Goal: Transaction & Acquisition: Purchase product/service

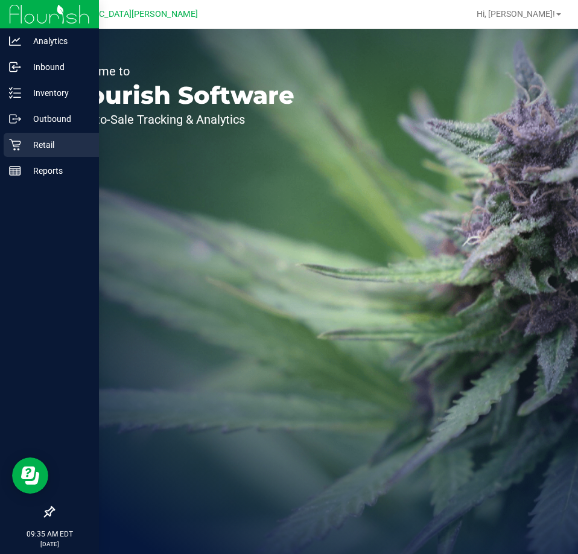
click at [37, 153] on div "Retail" at bounding box center [51, 145] width 95 height 24
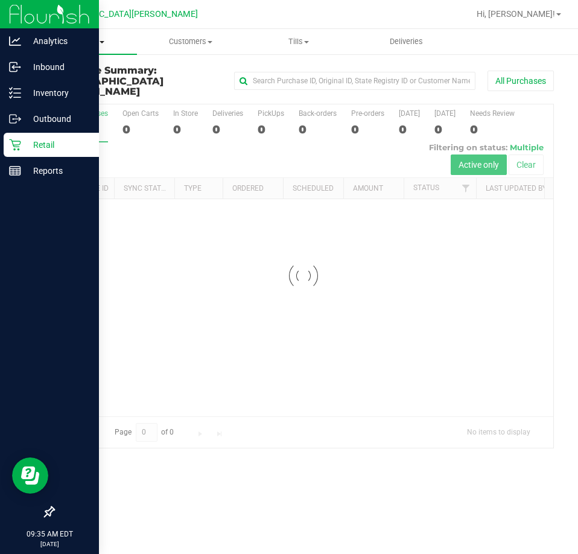
click at [34, 39] on span "Purchases" at bounding box center [83, 41] width 108 height 11
click at [65, 43] on span "Purchases" at bounding box center [83, 41] width 108 height 11
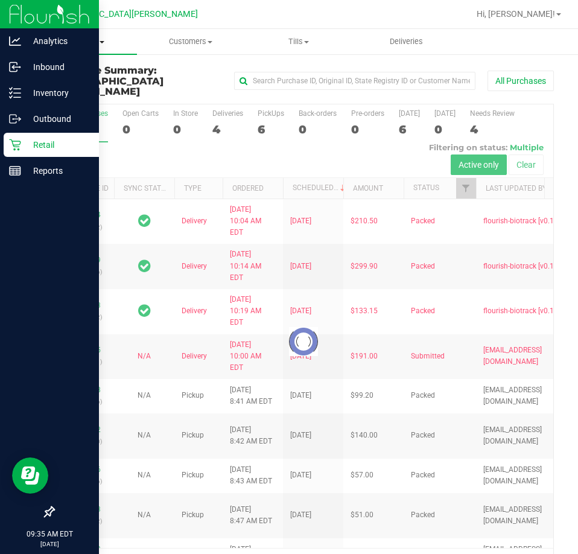
click at [75, 45] on span "Purchases" at bounding box center [83, 41] width 108 height 11
click at [70, 86] on span "Fulfillment" at bounding box center [66, 87] width 75 height 10
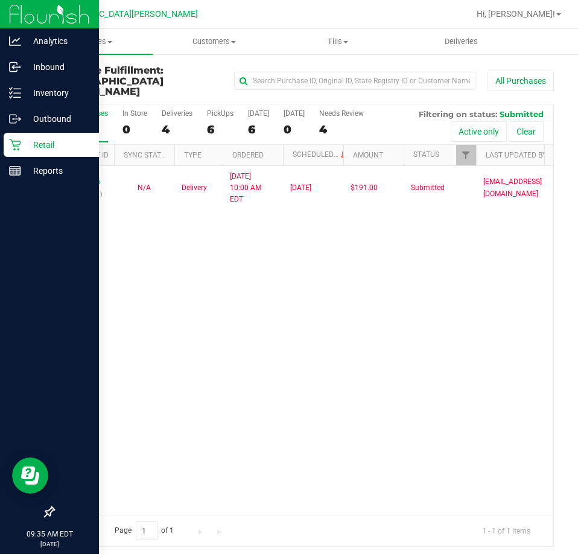
click at [144, 223] on div "11936495 (322927201) N/A Delivery [DATE] 10:00 AM EDT 9/26/2025 $191.00 Submitt…" at bounding box center [304, 340] width 500 height 349
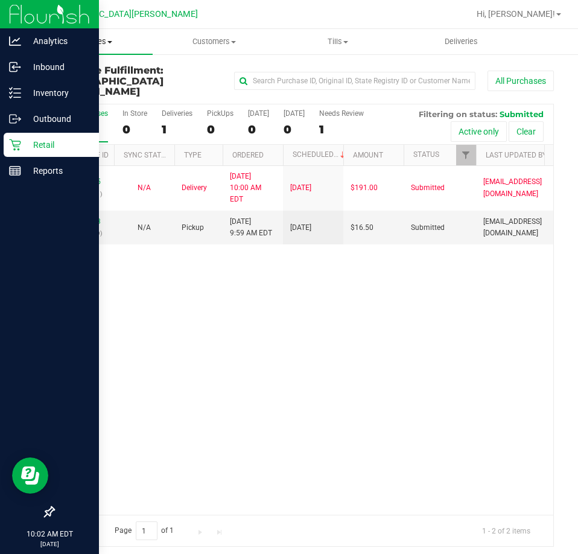
click at [81, 43] on span "Purchases" at bounding box center [91, 41] width 124 height 11
click at [238, 49] on uib-tab-heading "Customers All customers Add a new customer All physicians" at bounding box center [214, 42] width 123 height 24
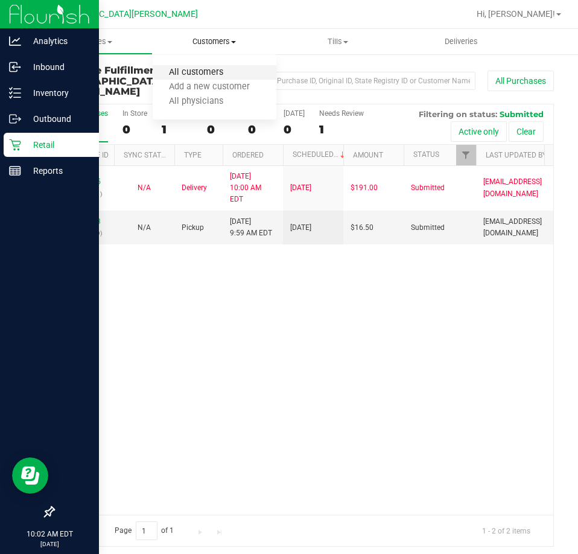
click at [191, 77] on span "All customers" at bounding box center [196, 73] width 87 height 10
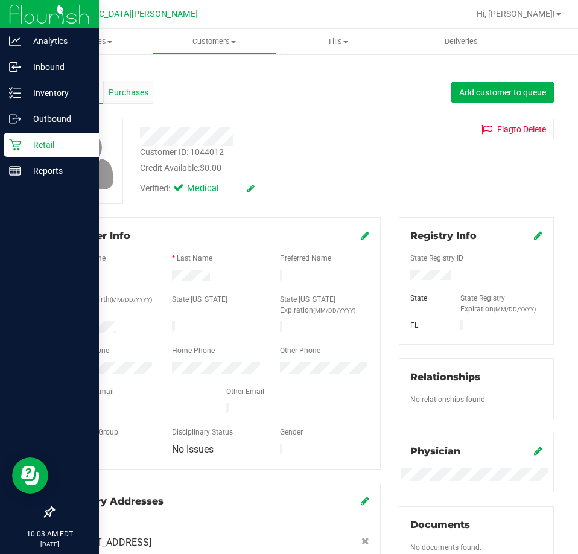
click at [144, 91] on span "Purchases" at bounding box center [129, 92] width 40 height 13
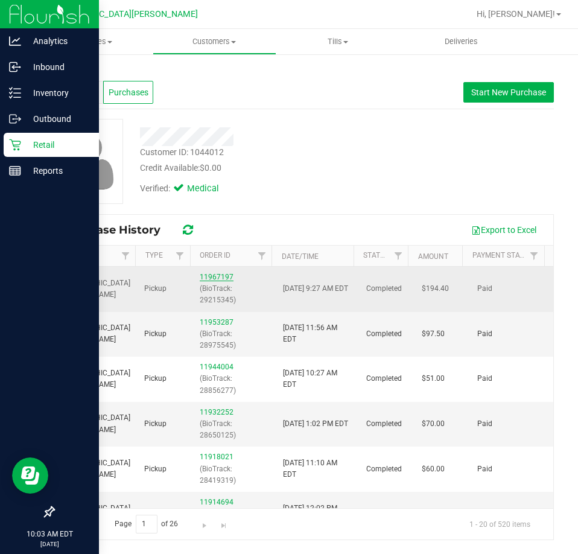
click at [214, 276] on link "11967197" at bounding box center [217, 277] width 34 height 8
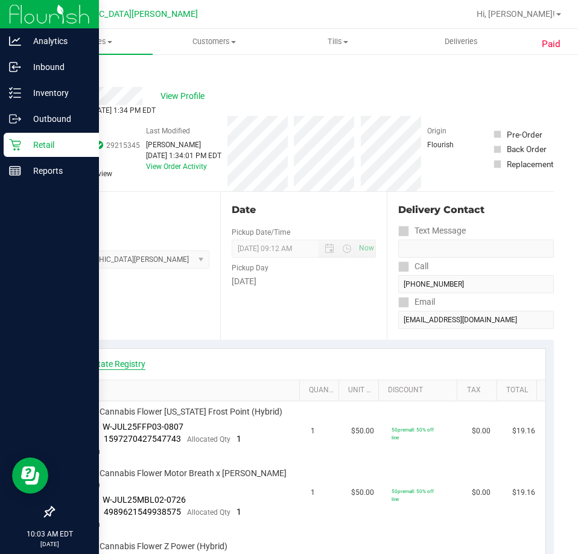
click at [127, 362] on link "View State Registry" at bounding box center [109, 364] width 72 height 12
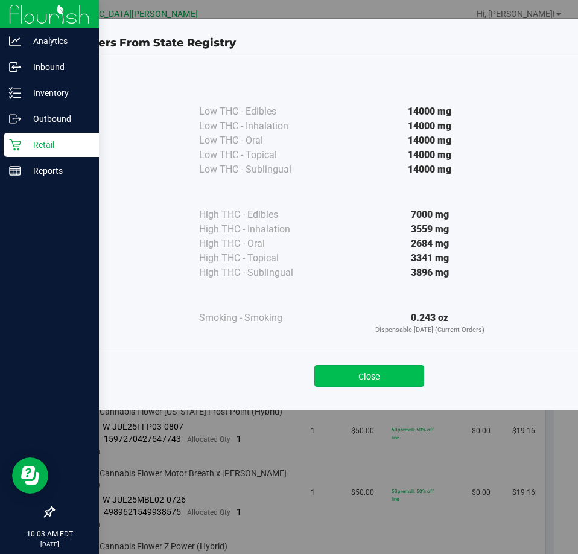
click at [386, 367] on button "Close" at bounding box center [370, 376] width 110 height 22
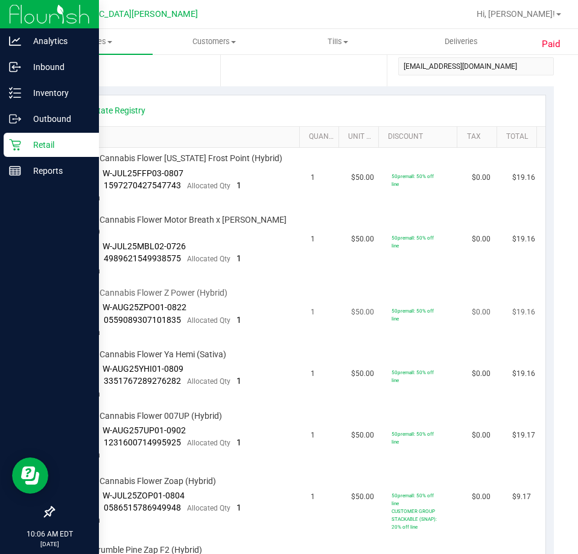
scroll to position [181, 0]
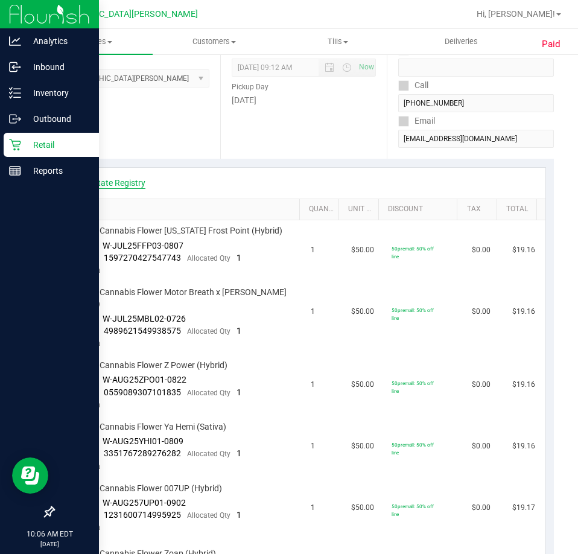
click at [139, 185] on link "View State Registry" at bounding box center [109, 183] width 72 height 12
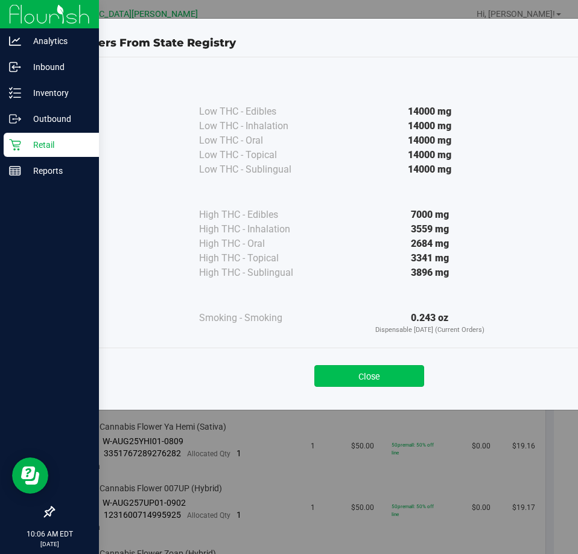
click at [358, 375] on button "Close" at bounding box center [370, 376] width 110 height 22
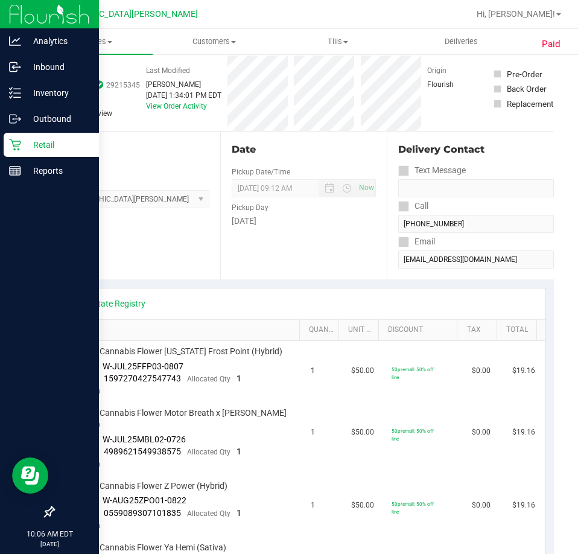
scroll to position [0, 0]
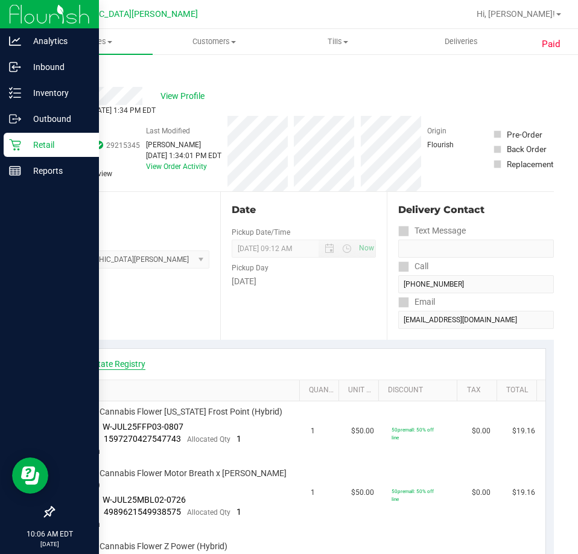
click at [115, 366] on link "View State Registry" at bounding box center [109, 364] width 72 height 12
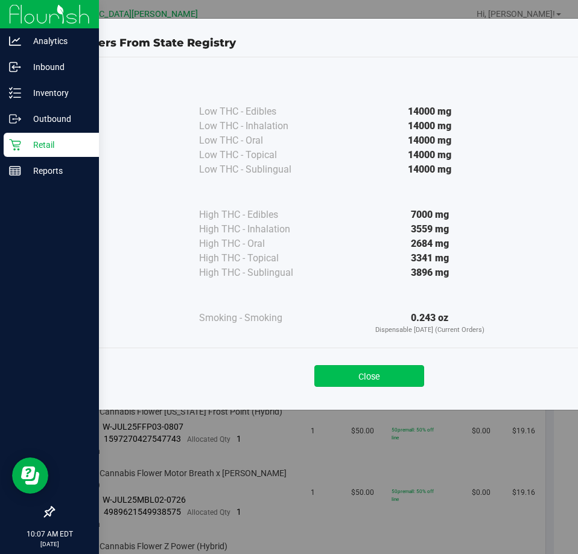
click at [380, 376] on button "Close" at bounding box center [370, 376] width 110 height 22
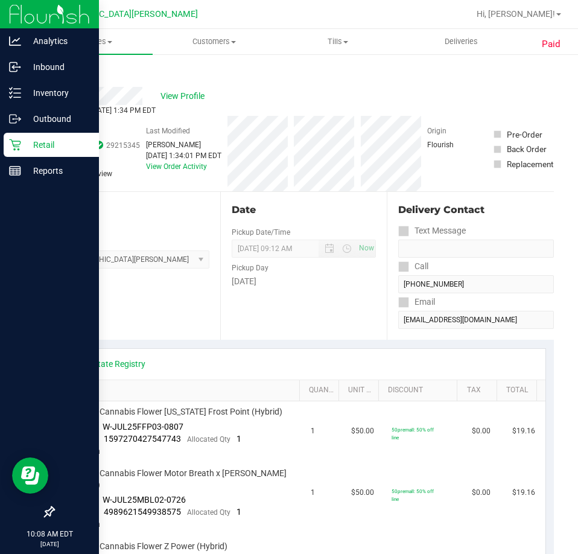
click at [63, 75] on link "Back" at bounding box center [62, 72] width 18 height 8
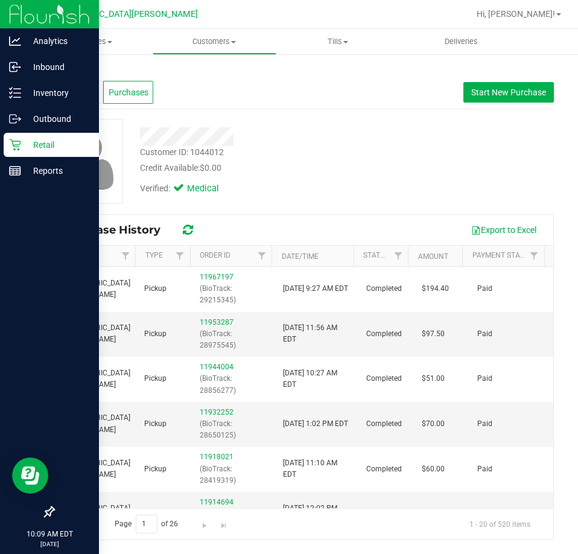
click at [505, 81] on div "Profile Purchases Start New Purchase" at bounding box center [303, 92] width 501 height 33
click at [502, 90] on span "Start New Purchase" at bounding box center [508, 93] width 75 height 10
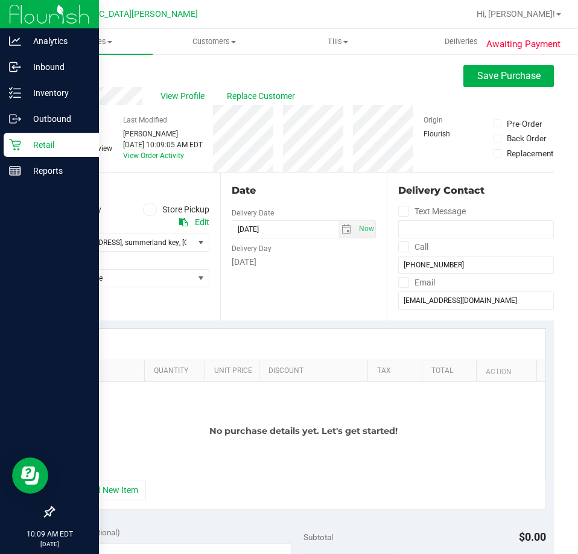
click at [173, 210] on label "Store Pickup" at bounding box center [176, 210] width 66 height 14
click at [0, 0] on input "Store Pickup" at bounding box center [0, 0] width 0 height 0
click at [90, 246] on span "Select Store" at bounding box center [124, 242] width 140 height 17
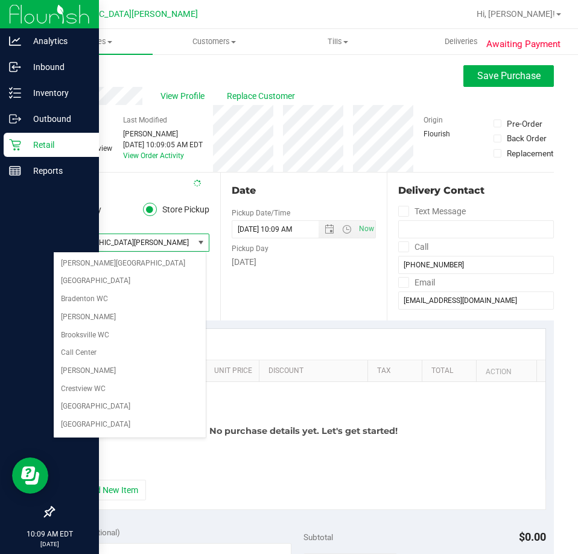
scroll to position [160, 0]
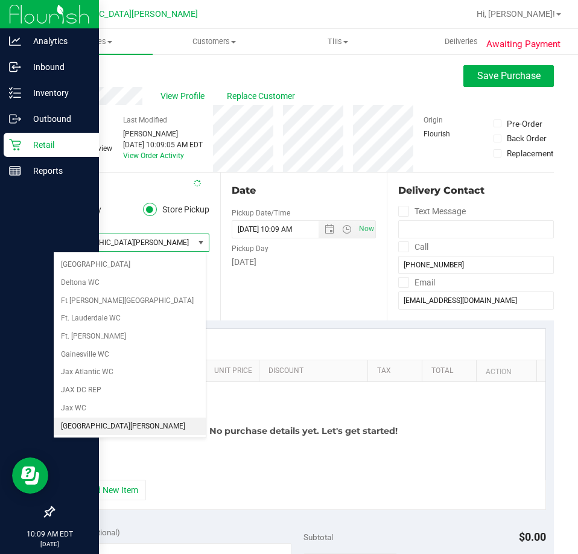
click at [92, 246] on span "[GEOGRAPHIC_DATA][PERSON_NAME]" at bounding box center [124, 242] width 140 height 17
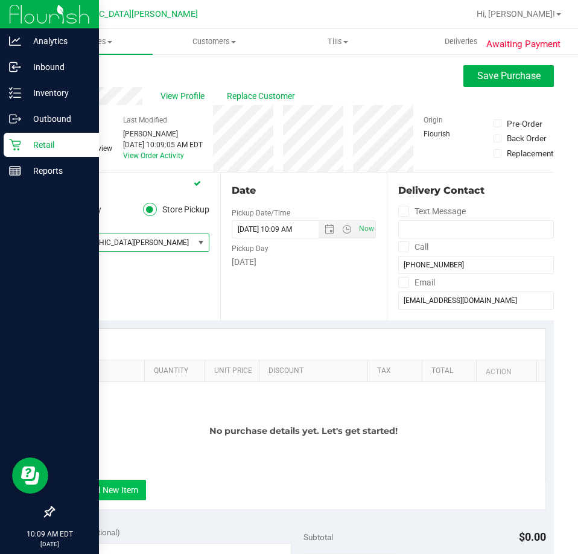
click at [91, 495] on button "+ Add New Item" at bounding box center [108, 490] width 75 height 21
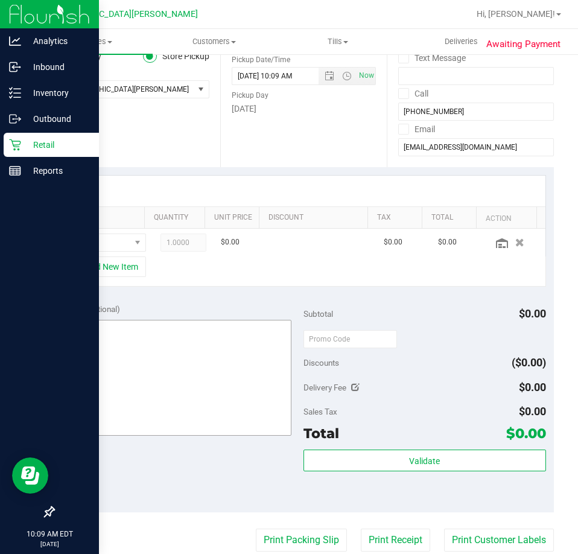
scroll to position [181, 0]
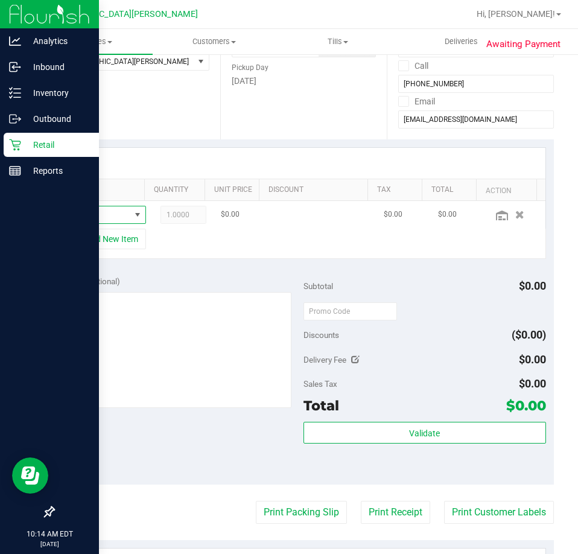
click at [133, 214] on span "NO DATA FOUND" at bounding box center [138, 215] width 10 height 10
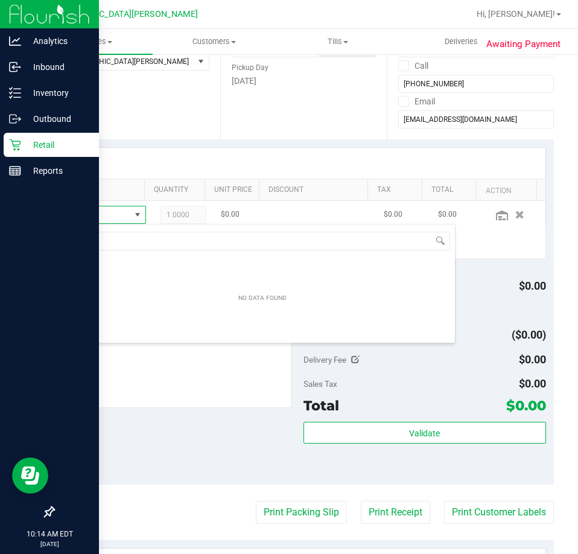
scroll to position [18, 59]
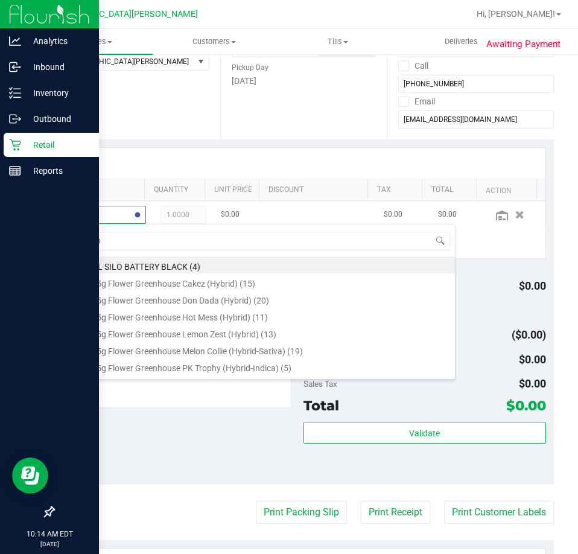
type input "purpl"
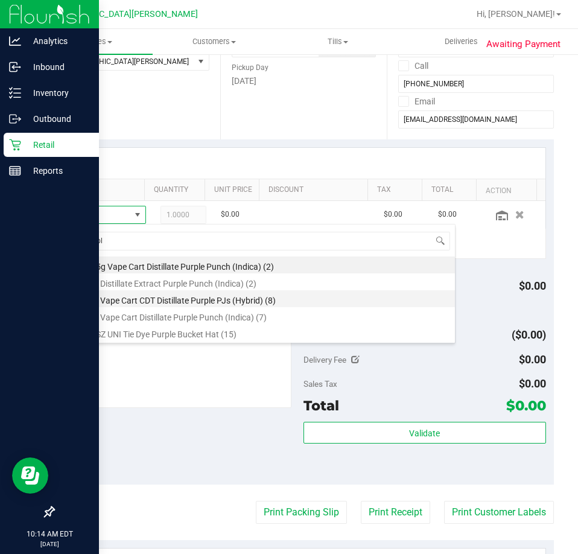
click at [139, 302] on li "FT 1g Vape Cart CDT Distillate Purple PJs (Hybrid) (8)" at bounding box center [262, 298] width 385 height 17
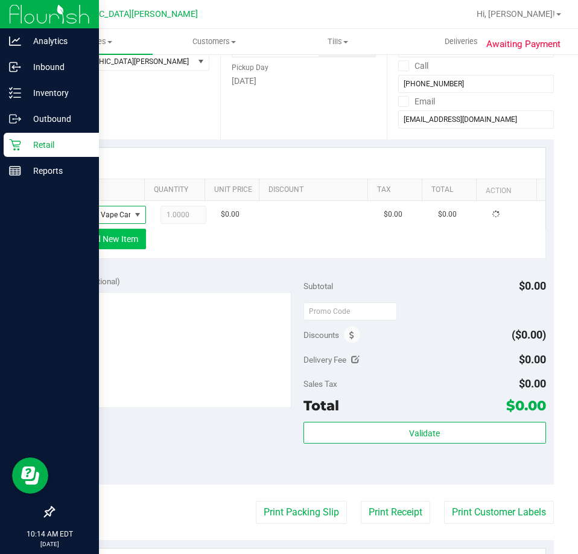
click at [102, 246] on button "+ Add New Item" at bounding box center [108, 239] width 75 height 21
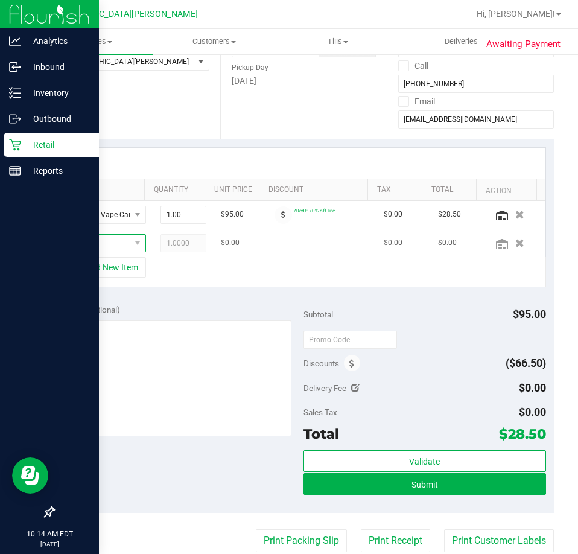
click at [105, 249] on span "NO DATA FOUND" at bounding box center [100, 243] width 60 height 17
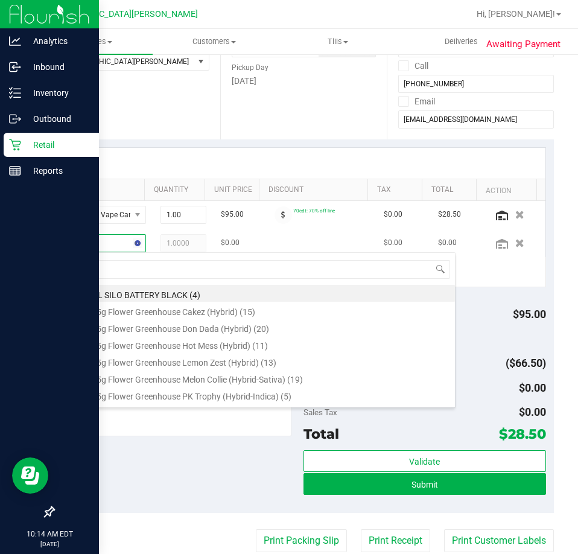
type input "mule"
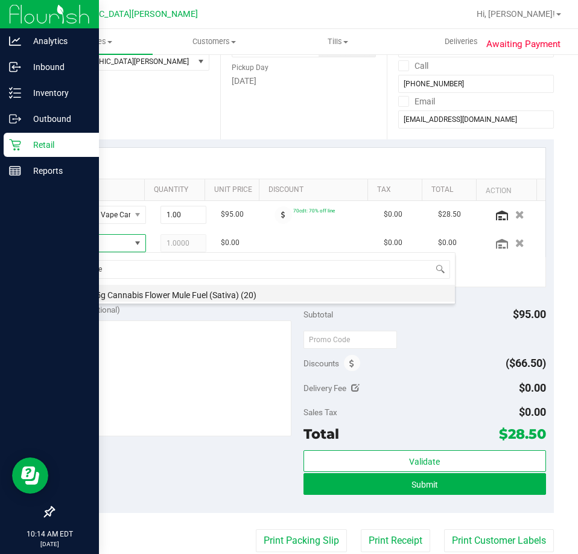
click at [128, 298] on li "FT 3.5g Cannabis Flower Mule Fuel (Sativa) (20)" at bounding box center [262, 293] width 385 height 17
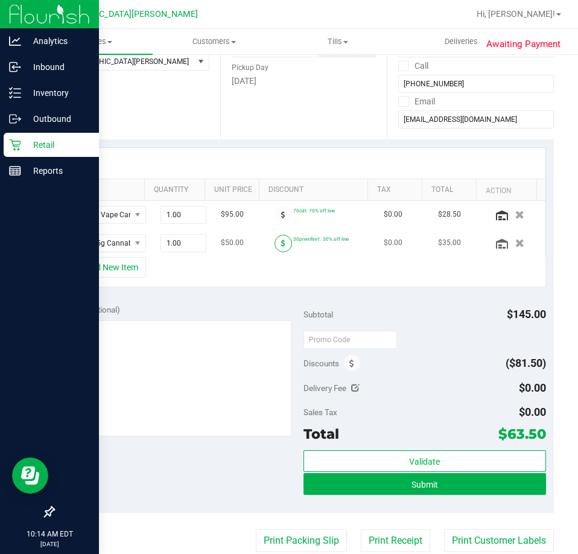
click at [281, 246] on icon at bounding box center [283, 243] width 4 height 7
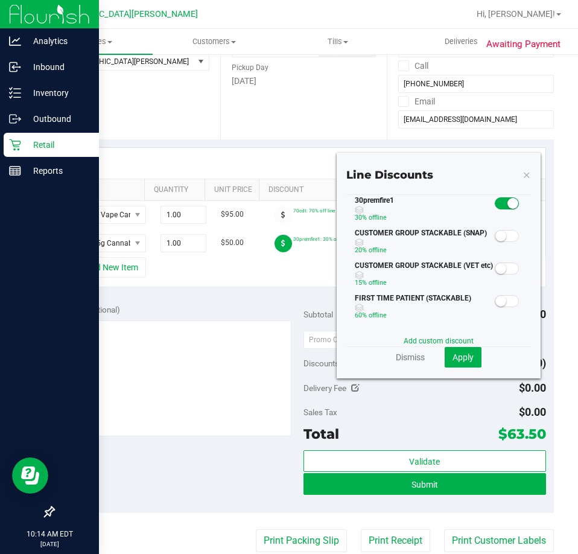
click at [496, 235] on small at bounding box center [501, 236] width 11 height 11
click at [456, 356] on span "Apply" at bounding box center [463, 358] width 21 height 10
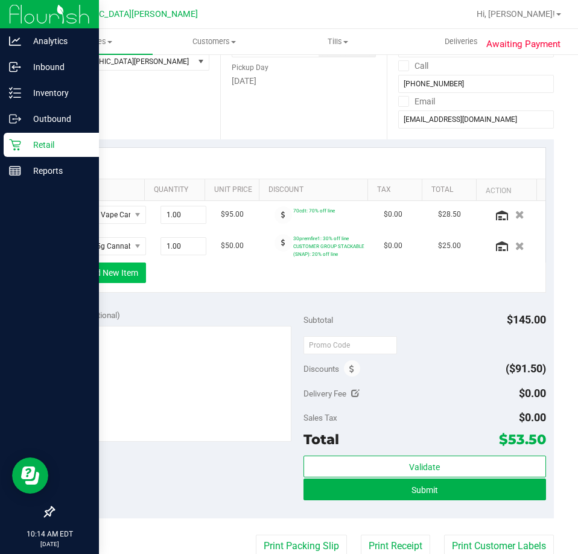
click at [131, 278] on button "+ Add New Item" at bounding box center [108, 273] width 75 height 21
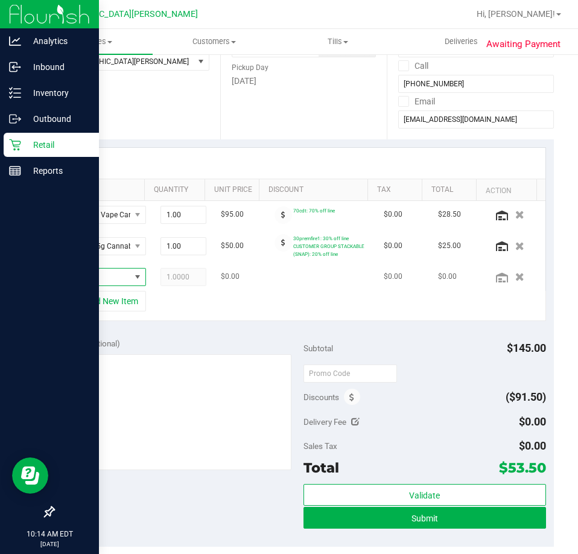
click at [103, 270] on span "NO DATA FOUND" at bounding box center [100, 277] width 60 height 17
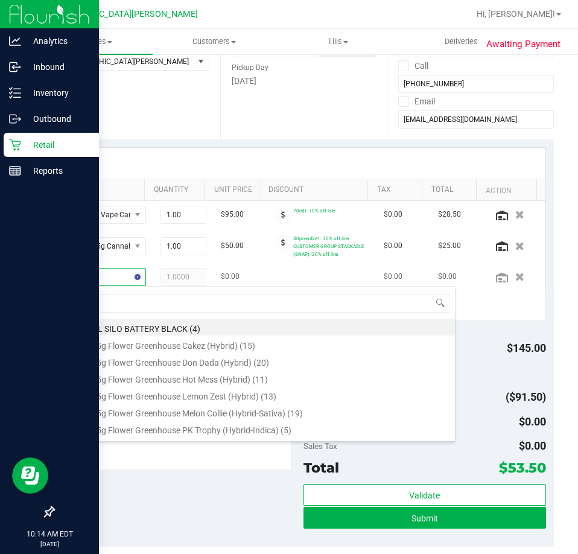
type input "batte"
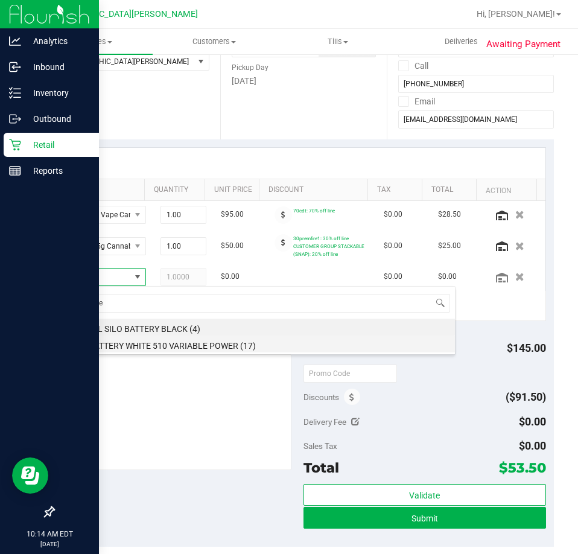
click at [131, 340] on li "FT BATTERY WHITE 510 VARIABLE POWER (17)" at bounding box center [262, 344] width 385 height 17
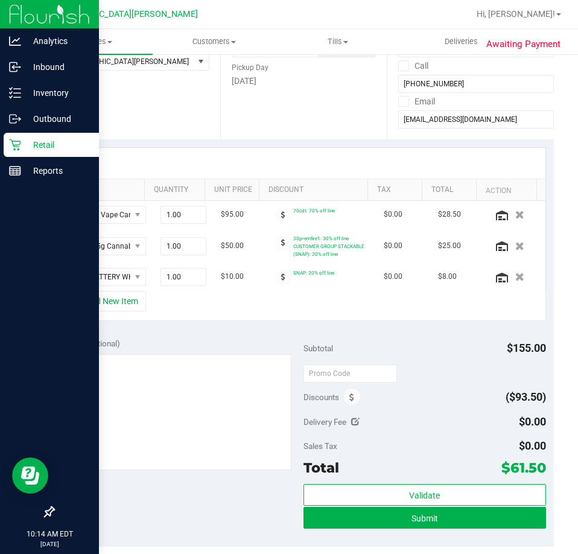
click at [252, 307] on div "+ Add New Item" at bounding box center [304, 306] width 485 height 30
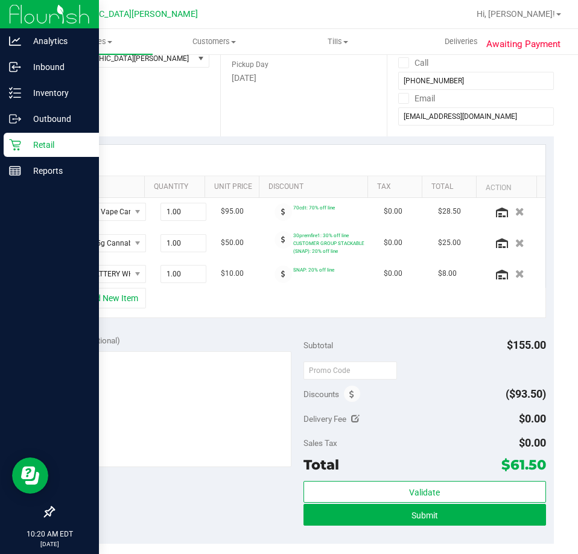
scroll to position [302, 0]
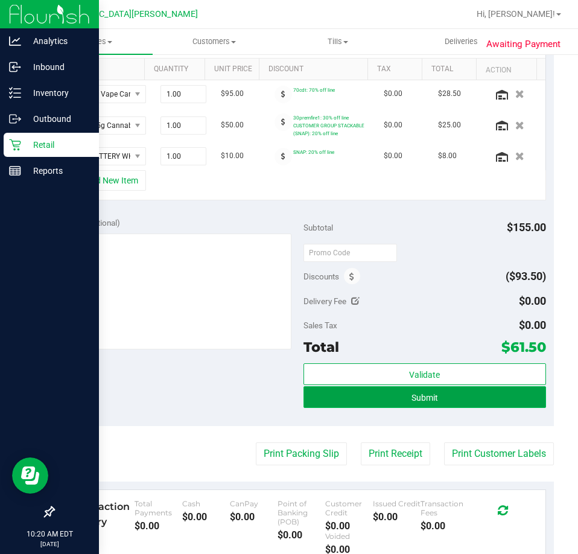
click at [372, 400] on button "Submit" at bounding box center [425, 397] width 243 height 22
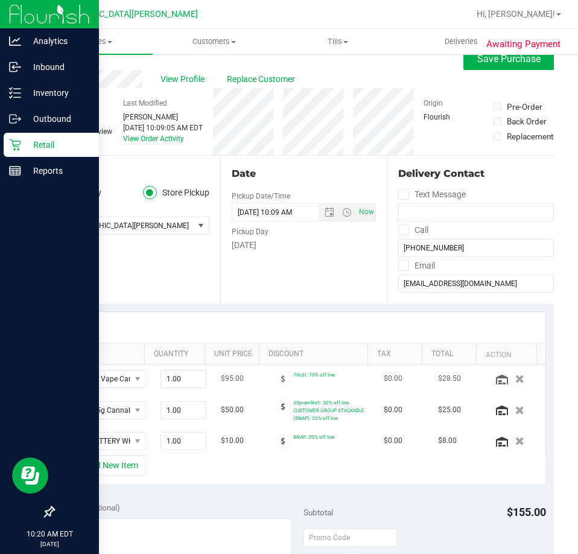
scroll to position [0, 0]
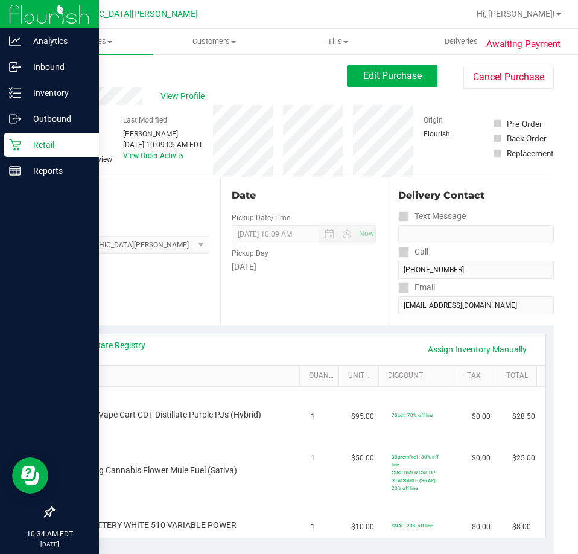
click at [120, 273] on div "Location Pickup Store [GEOGRAPHIC_DATA][PERSON_NAME] Select Store [PERSON_NAME]…" at bounding box center [136, 251] width 167 height 148
click at [85, 36] on uib-tab-heading "Purchases Summary of purchases Fulfillment All purchases" at bounding box center [91, 41] width 124 height 25
click at [72, 106] on span "All purchases" at bounding box center [72, 102] width 86 height 10
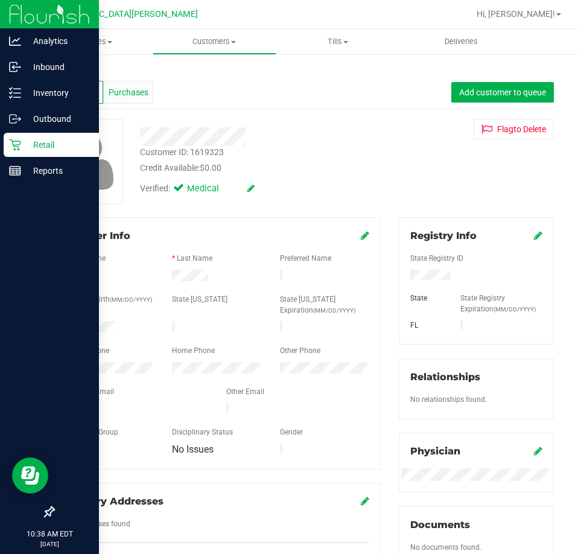
click at [133, 97] on span "Purchases" at bounding box center [129, 92] width 40 height 13
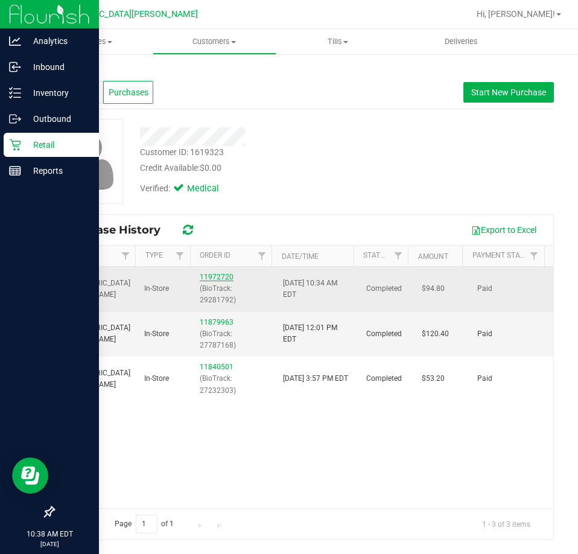
click at [206, 277] on link "11972720" at bounding box center [217, 277] width 34 height 8
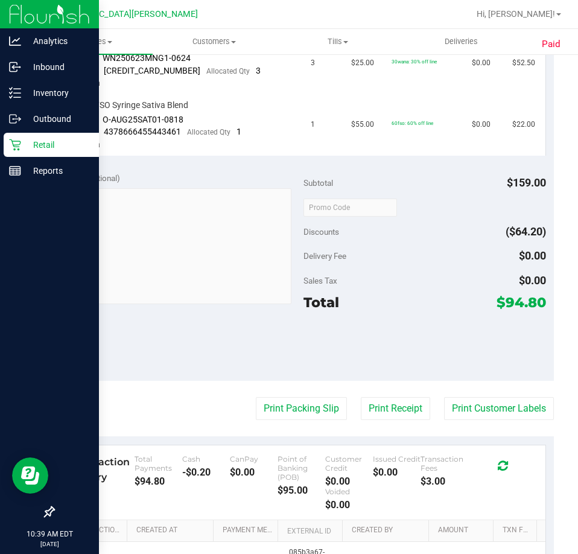
scroll to position [483, 0]
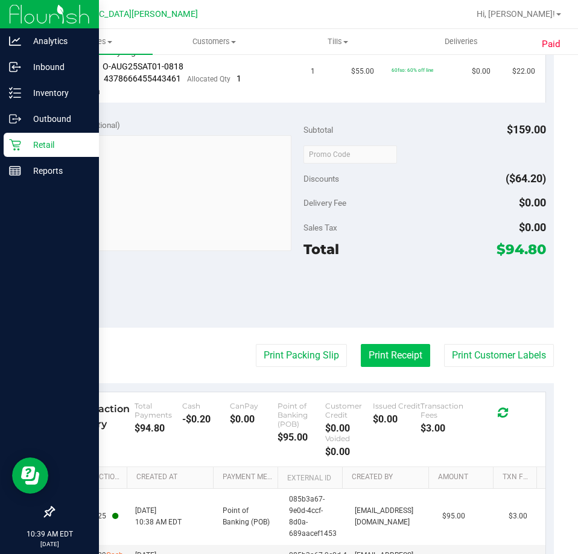
click at [378, 357] on button "Print Receipt" at bounding box center [395, 355] width 69 height 23
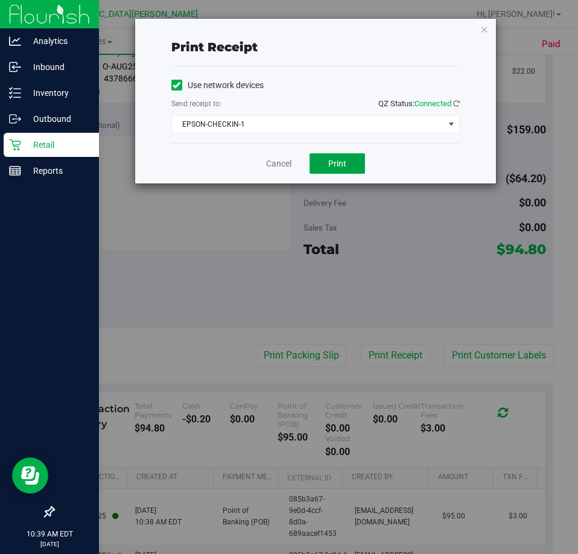
click at [340, 169] on button "Print" at bounding box center [338, 163] width 56 height 21
click at [223, 126] on span "EPSON-CHECKIN-1" at bounding box center [308, 124] width 272 height 17
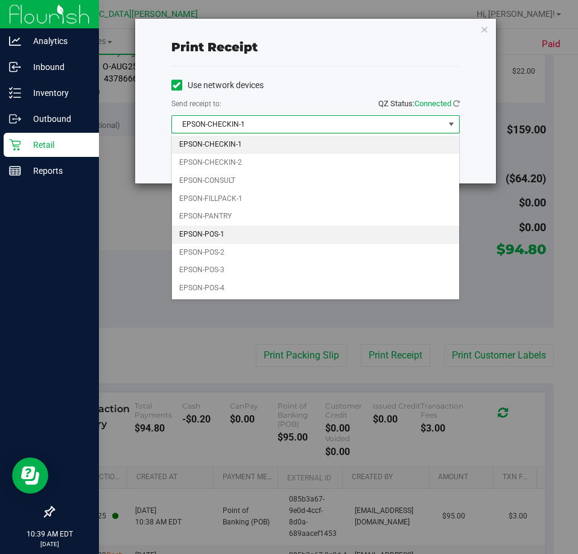
click at [217, 234] on li "EPSON-POS-1" at bounding box center [315, 235] width 287 height 18
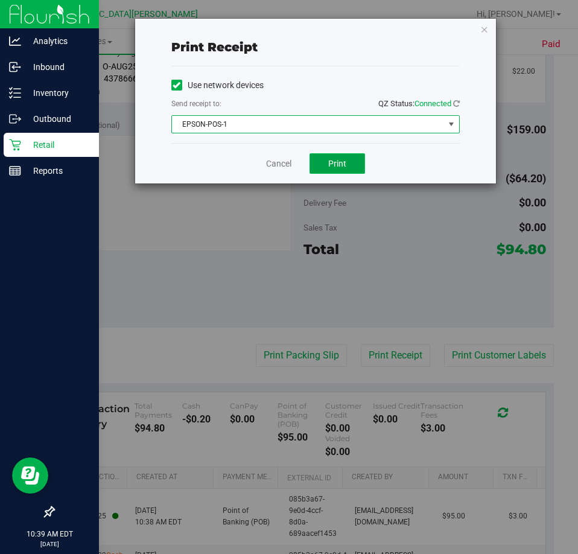
click at [345, 162] on span "Print" at bounding box center [337, 164] width 18 height 10
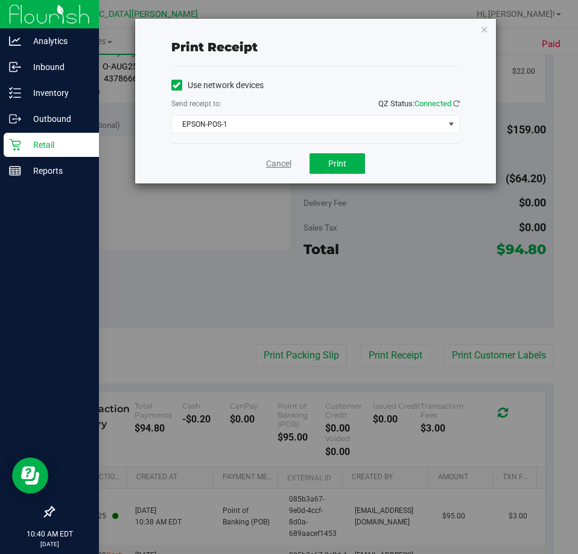
click at [273, 164] on link "Cancel" at bounding box center [278, 164] width 25 height 13
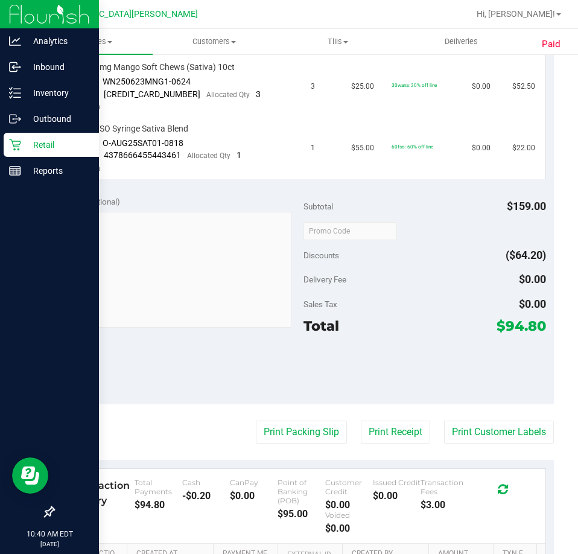
scroll to position [362, 0]
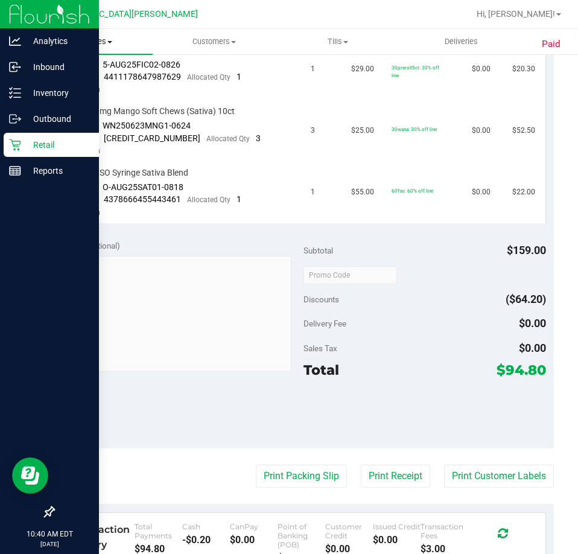
click at [108, 45] on span "Purchases" at bounding box center [91, 41] width 124 height 11
click at [70, 87] on span "Fulfillment" at bounding box center [66, 87] width 75 height 10
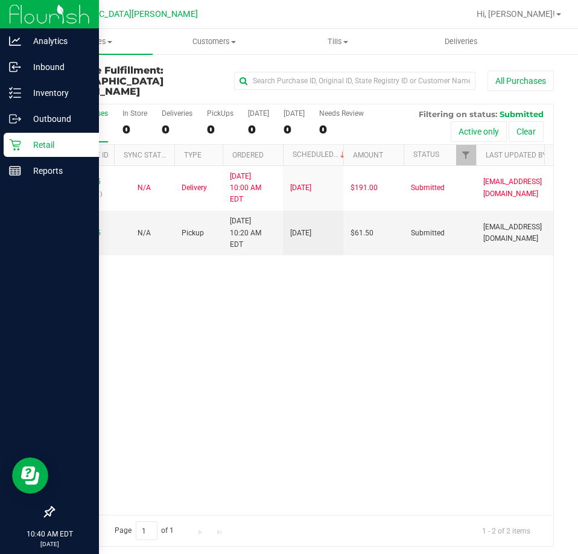
click at [277, 283] on div "11936495 (322927201) N/A Delivery [DATE] 10:00 AM EDT 9/26/2025 $191.00 Submitt…" at bounding box center [304, 340] width 500 height 349
click at [225, 331] on div "11936495 (322927201) N/A Delivery [DATE] 10:00 AM EDT 9/26/2025 $191.00 Submitt…" at bounding box center [304, 340] width 500 height 349
click at [225, 312] on div "11936495 (322927201) N/A Delivery [DATE] 10:00 AM EDT 9/26/2025 $191.00 Submitt…" at bounding box center [304, 340] width 500 height 349
drag, startPoint x: 226, startPoint y: 360, endPoint x: 217, endPoint y: 362, distance: 9.7
click at [224, 360] on div "11936495 (322927201) N/A Delivery [DATE] 10:00 AM EDT 9/26/2025 $191.00 Submitt…" at bounding box center [304, 340] width 500 height 349
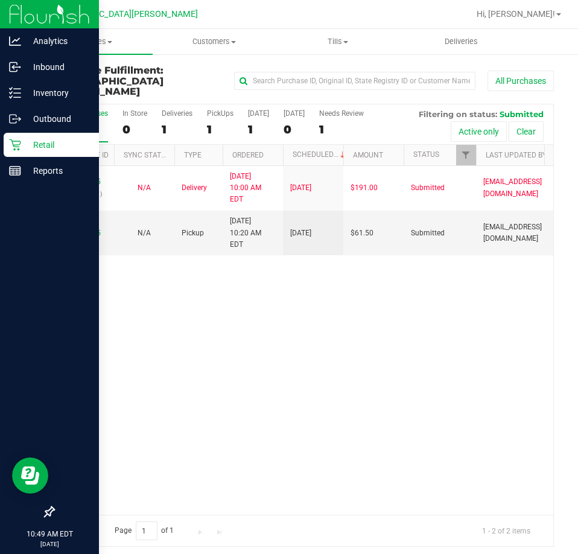
drag, startPoint x: 267, startPoint y: 324, endPoint x: 276, endPoint y: 305, distance: 20.5
click at [267, 329] on div "11936495 (322927201) N/A Delivery [DATE] 10:00 AM EDT 9/26/2025 $191.00 Submitt…" at bounding box center [304, 340] width 500 height 349
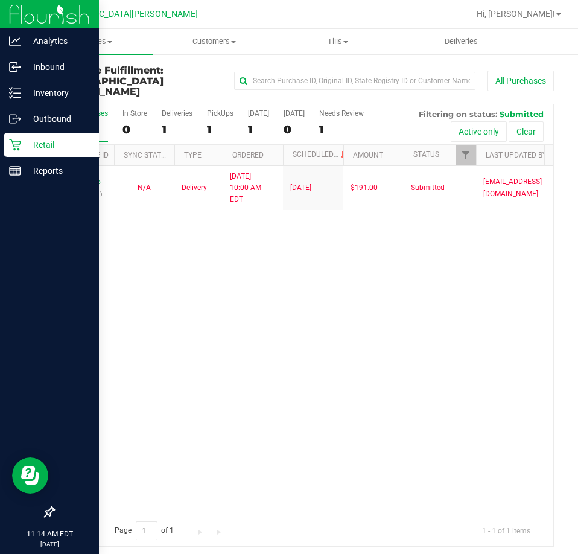
click at [255, 305] on div "11936495 (322927201) N/A Delivery [DATE] 10:00 AM EDT 9/26/2025 $191.00 Submitt…" at bounding box center [304, 340] width 500 height 349
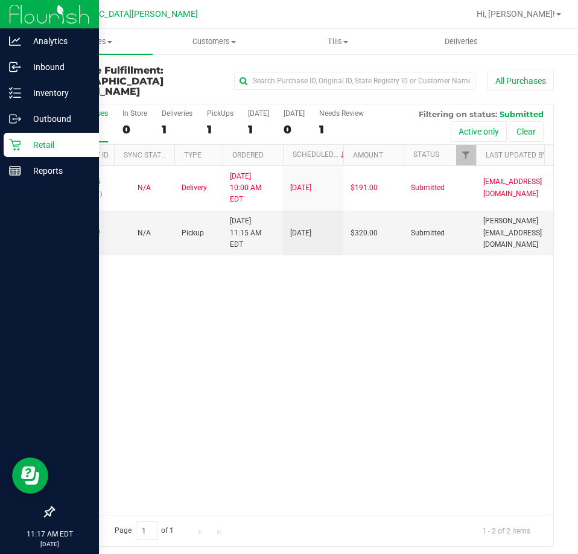
click at [97, 287] on div at bounding box center [49, 343] width 99 height 316
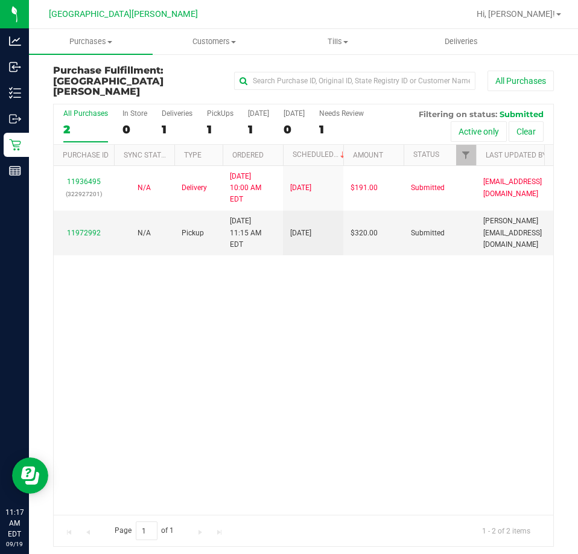
click at [173, 290] on div "11936495 (322927201) N/A Delivery [DATE] 10:00 AM EDT 9/26/2025 $191.00 Submitt…" at bounding box center [304, 340] width 500 height 349
click at [155, 350] on div "11936495 (322927201) N/A Delivery [DATE] 10:00 AM EDT 9/26/2025 $191.00 Submitt…" at bounding box center [304, 340] width 500 height 349
click at [83, 228] on div "11972992" at bounding box center [84, 233] width 46 height 11
click at [80, 229] on link "11972992" at bounding box center [84, 233] width 34 height 8
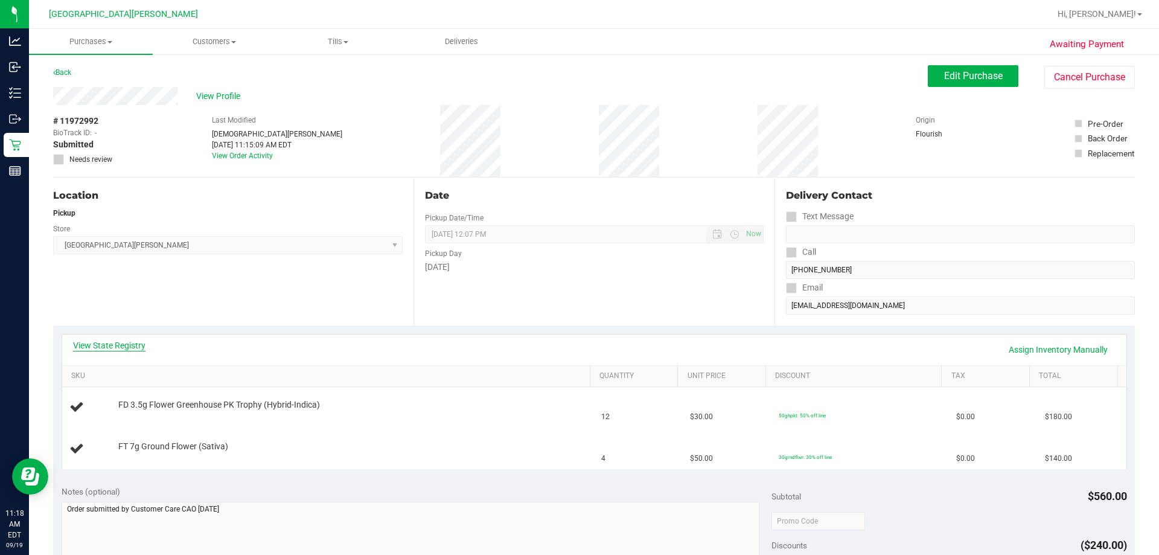
click at [112, 345] on link "View State Registry" at bounding box center [109, 345] width 72 height 12
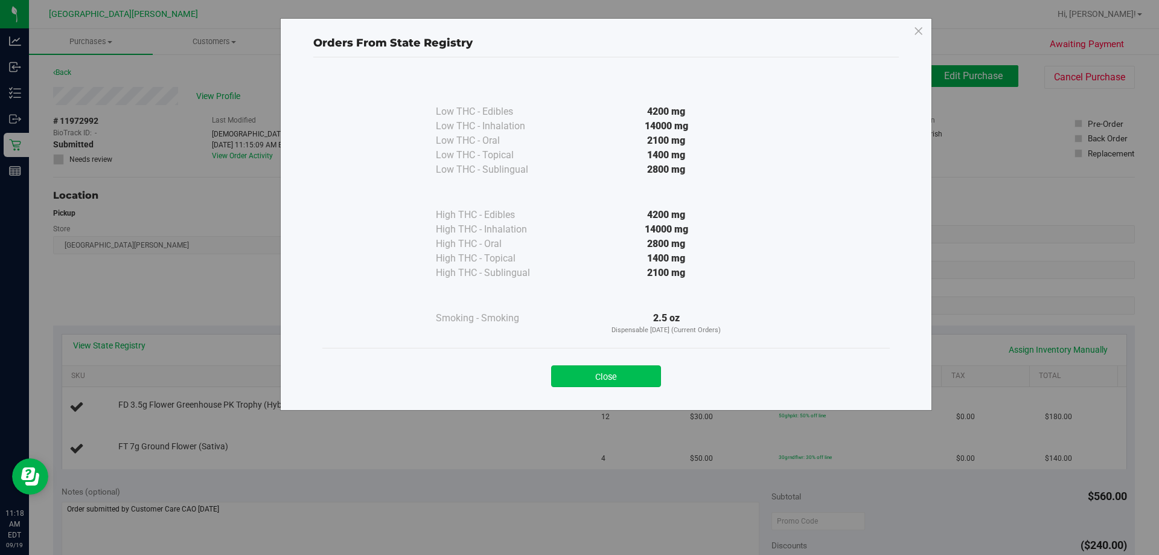
click at [578, 382] on button "Close" at bounding box center [606, 376] width 110 height 22
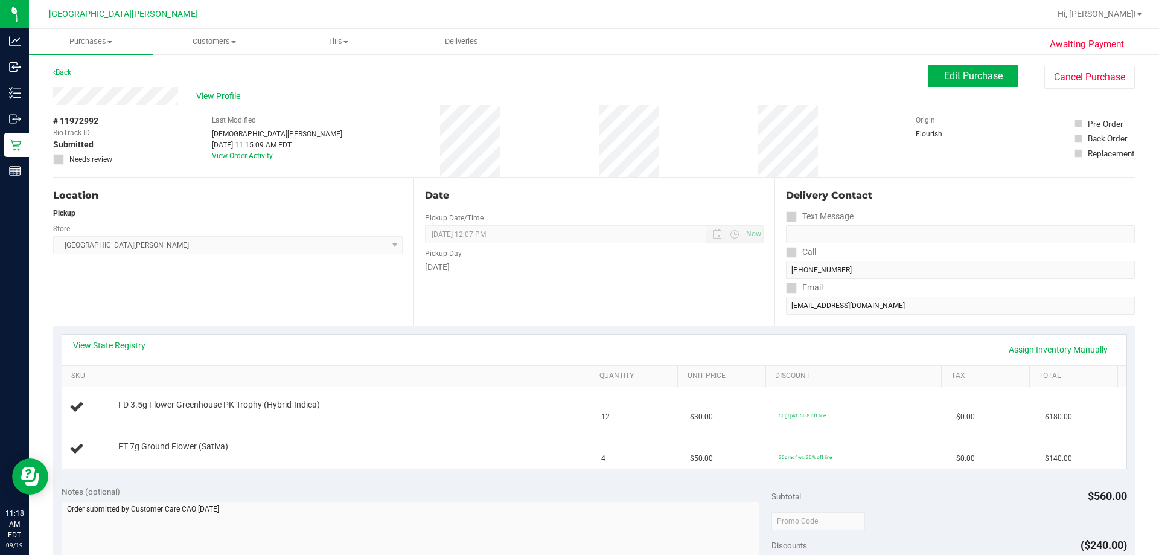
click at [188, 298] on div "Location Pickup Store [GEOGRAPHIC_DATA][PERSON_NAME] Select Store [PERSON_NAME]…" at bounding box center [233, 251] width 360 height 148
click at [188, 285] on div "Location Pickup Store [GEOGRAPHIC_DATA][PERSON_NAME] Select Store [PERSON_NAME]…" at bounding box center [233, 251] width 360 height 148
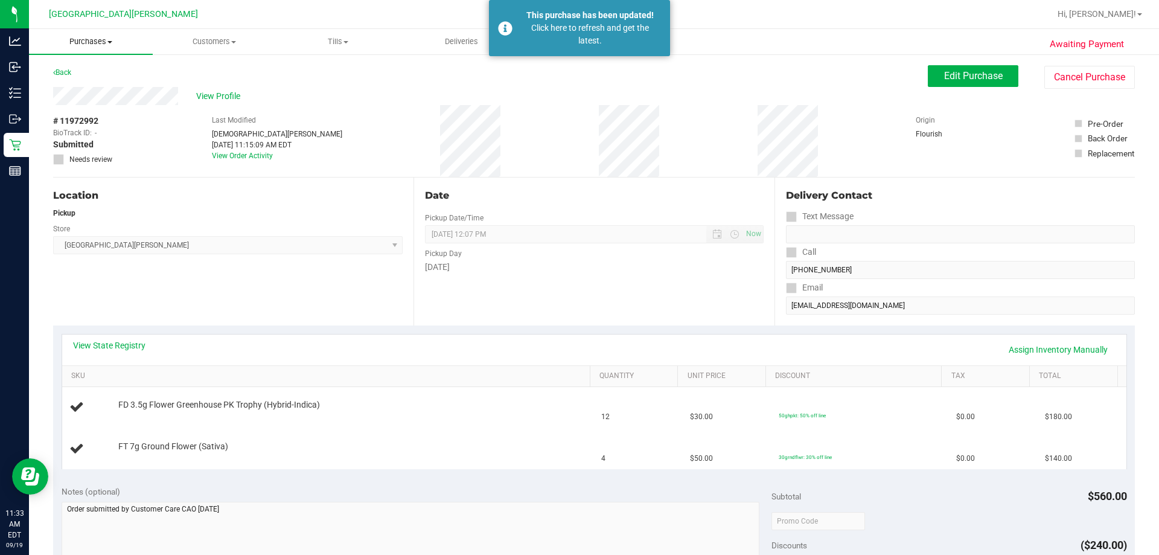
click at [89, 47] on uib-tab-heading "Purchases Summary of purchases Fulfillment All purchases" at bounding box center [91, 41] width 124 height 25
click at [92, 80] on li "Fulfillment" at bounding box center [91, 87] width 124 height 14
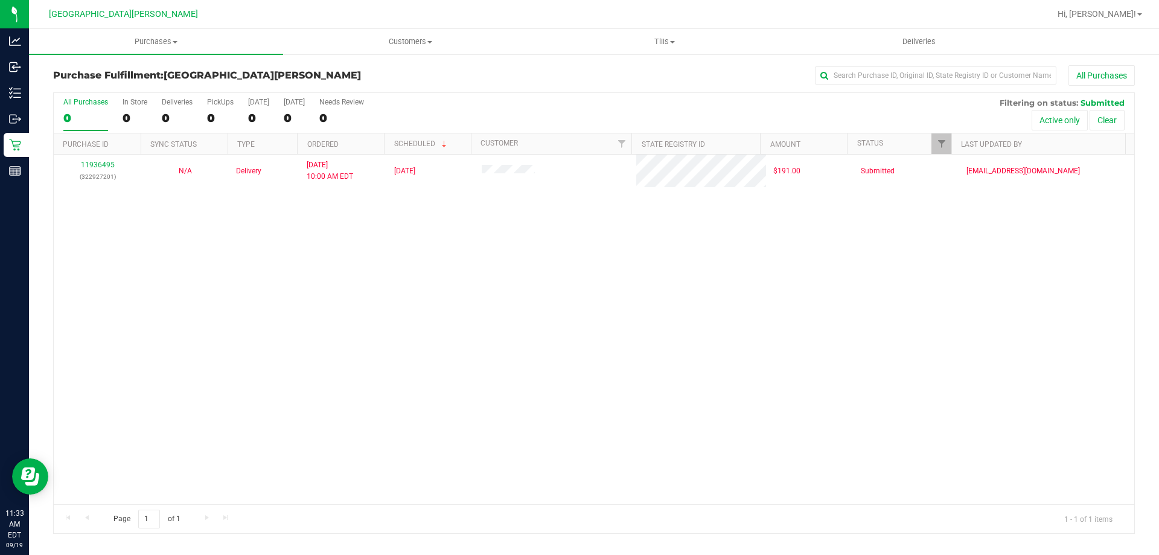
click at [354, 284] on div "11936495 (322927201) N/A Delivery [DATE] 10:00 AM EDT 9/26/2025 $191.00 Submitt…" at bounding box center [594, 330] width 1081 height 350
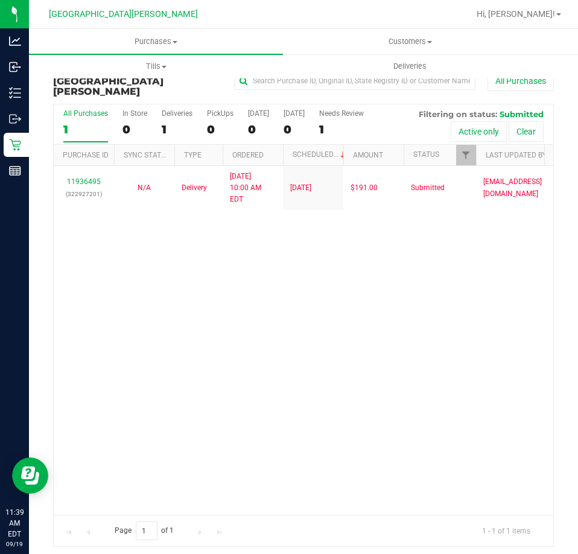
click at [292, 293] on div "11936495 (322927201) N/A Delivery [DATE] 10:00 AM EDT 9/26/2025 $191.00 Submitt…" at bounding box center [304, 340] width 500 height 349
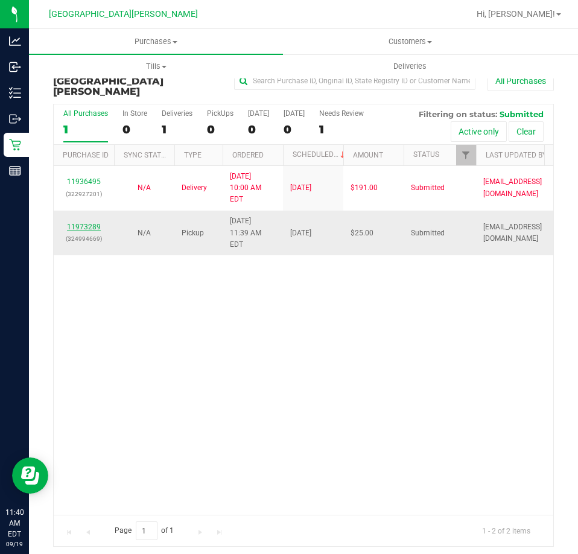
click at [93, 222] on div "11973289 (324994669)" at bounding box center [84, 233] width 46 height 23
click at [93, 223] on link "11973289" at bounding box center [84, 227] width 34 height 8
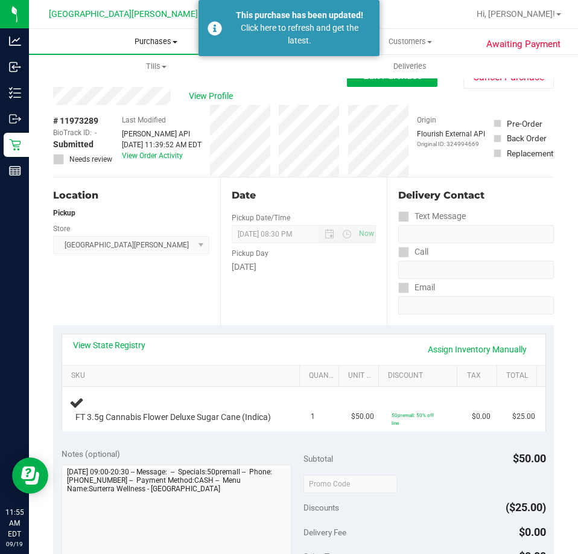
drag, startPoint x: 150, startPoint y: 36, endPoint x: 148, endPoint y: 54, distance: 18.8
click at [150, 36] on uib-tab-heading "Purchases Summary of purchases Fulfillment All purchases" at bounding box center [156, 41] width 254 height 25
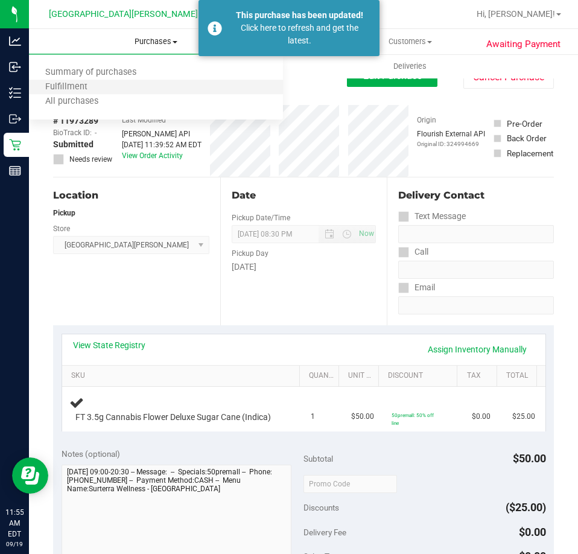
click at [117, 81] on li "Fulfillment" at bounding box center [156, 87] width 254 height 14
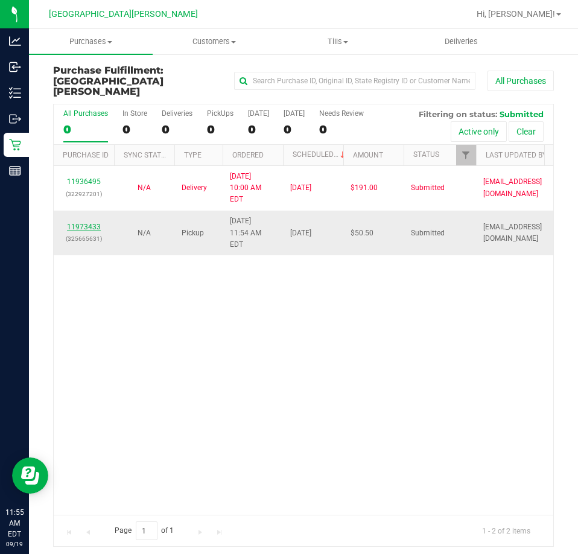
click at [86, 223] on link "11973433" at bounding box center [84, 227] width 34 height 8
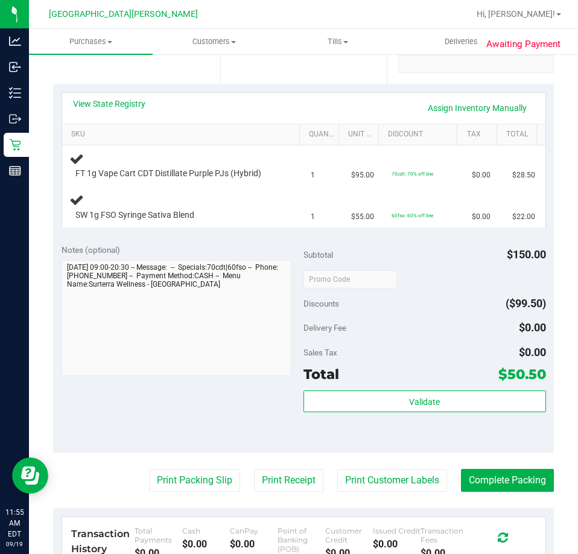
scroll to position [60, 0]
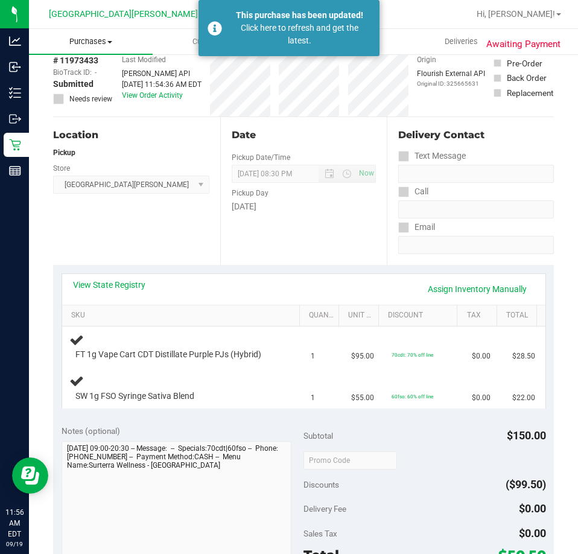
drag, startPoint x: 95, startPoint y: 38, endPoint x: 90, endPoint y: 54, distance: 17.0
click at [95, 38] on span "Purchases" at bounding box center [91, 41] width 124 height 11
click at [70, 83] on span "Fulfillment" at bounding box center [66, 87] width 75 height 10
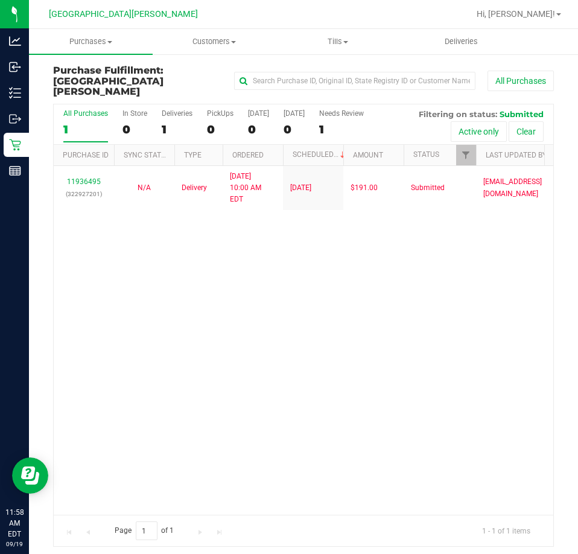
click at [412, 313] on div "11936495 (322927201) N/A Delivery [DATE] 10:00 AM EDT 9/26/2025 $191.00 Submitt…" at bounding box center [304, 340] width 500 height 349
click at [103, 45] on span "Purchases" at bounding box center [91, 41] width 124 height 11
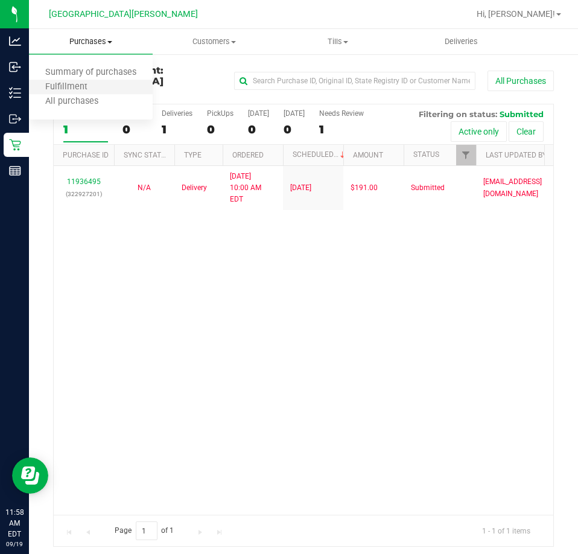
click at [82, 93] on li "Fulfillment" at bounding box center [91, 87] width 124 height 14
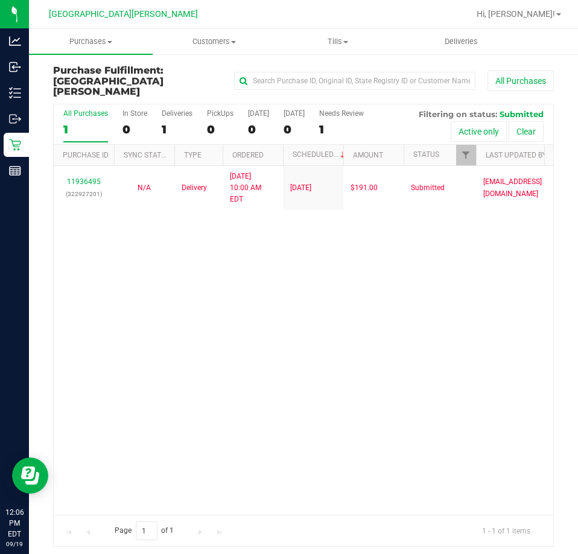
drag, startPoint x: 142, startPoint y: 301, endPoint x: 125, endPoint y: 301, distance: 17.5
click at [142, 301] on div "11936495 (322927201) N/A Delivery [DATE] 10:00 AM EDT 9/26/2025 $191.00 Submitt…" at bounding box center [304, 340] width 500 height 349
click at [99, 42] on span "Purchases" at bounding box center [91, 41] width 124 height 11
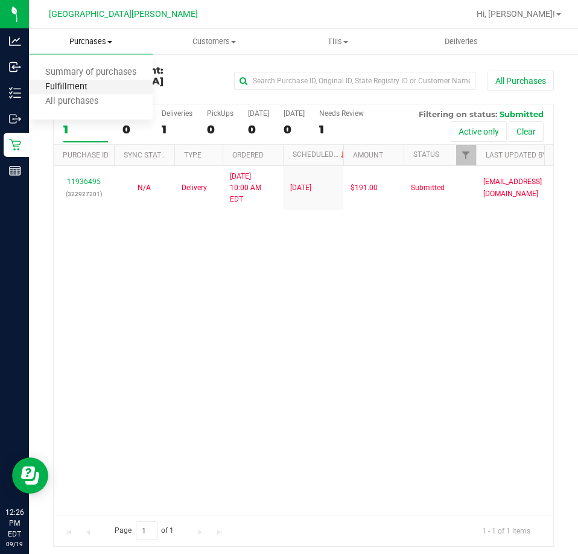
click at [68, 88] on span "Fulfillment" at bounding box center [66, 87] width 75 height 10
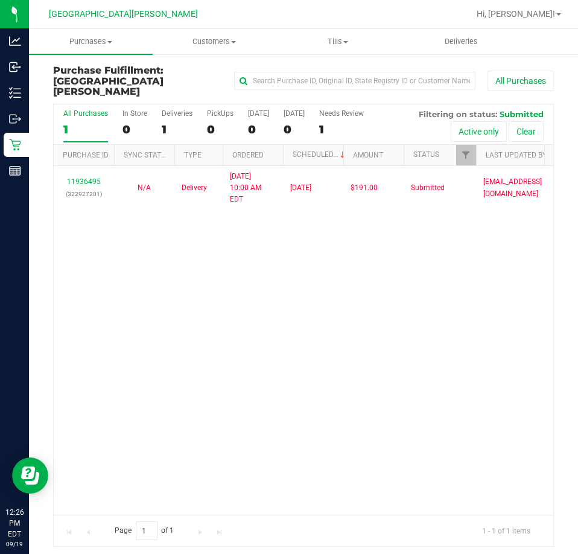
click at [208, 254] on div "11936495 (322927201) N/A Delivery [DATE] 10:00 AM EDT 9/26/2025 $191.00 Submitt…" at bounding box center [304, 340] width 500 height 349
click at [179, 301] on div "11936495 (322927201) N/A Delivery [DATE] 10:00 AM EDT 9/26/2025 $191.00 Submitt…" at bounding box center [304, 340] width 500 height 349
click at [85, 43] on span "Purchases" at bounding box center [91, 41] width 124 height 11
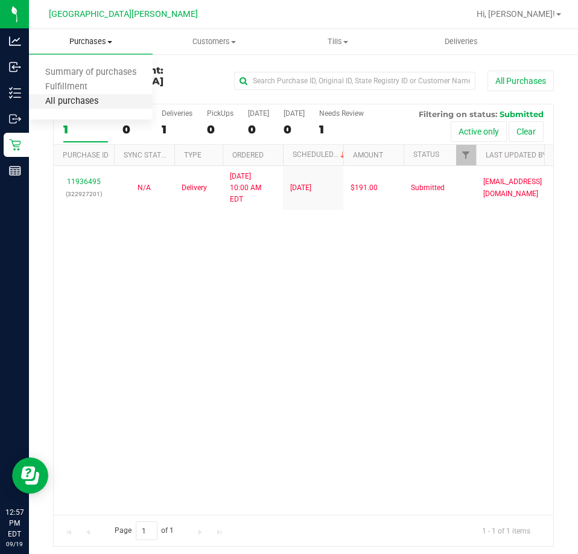
click at [85, 100] on span "All purchases" at bounding box center [72, 102] width 86 height 10
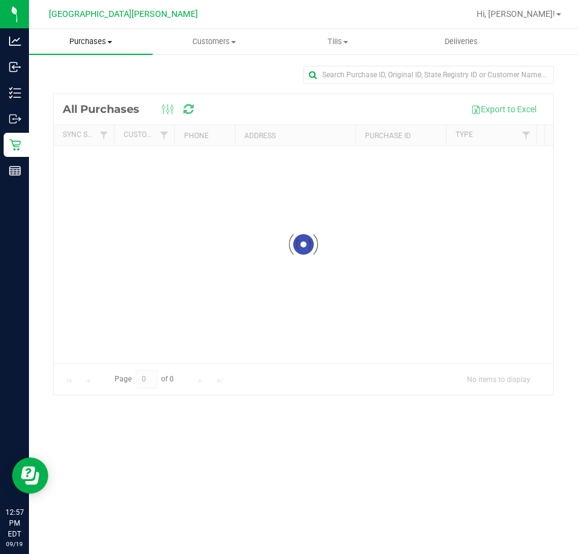
click at [95, 41] on span "Purchases" at bounding box center [91, 41] width 124 height 11
click at [63, 71] on span "Summary of purchases" at bounding box center [91, 73] width 124 height 10
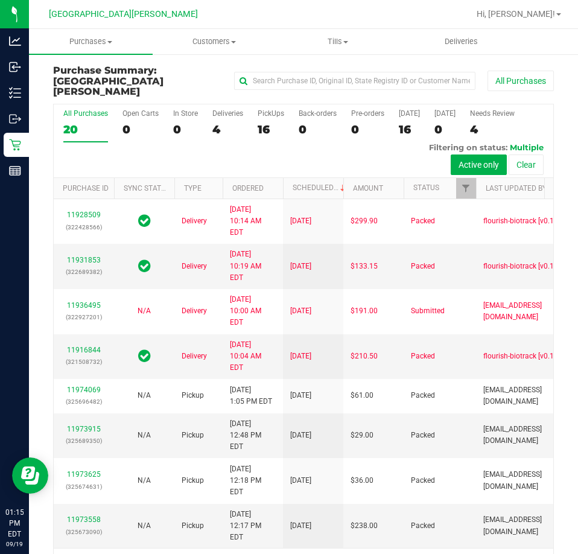
drag, startPoint x: 101, startPoint y: 46, endPoint x: 95, endPoint y: 54, distance: 9.9
click at [101, 46] on span "Purchases" at bounding box center [91, 41] width 124 height 11
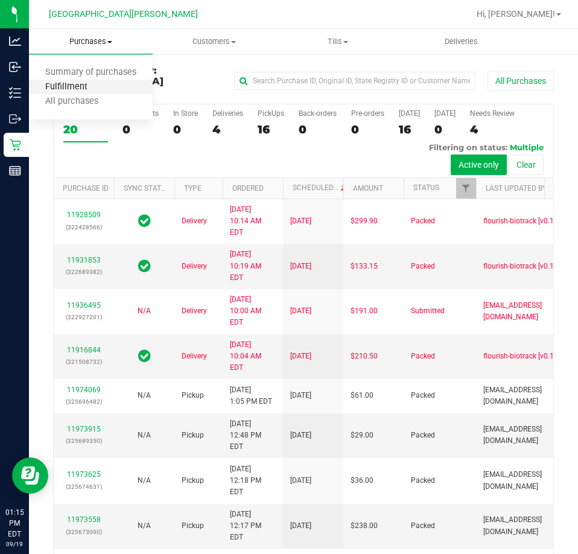
click at [74, 83] on span "Fulfillment" at bounding box center [66, 87] width 75 height 10
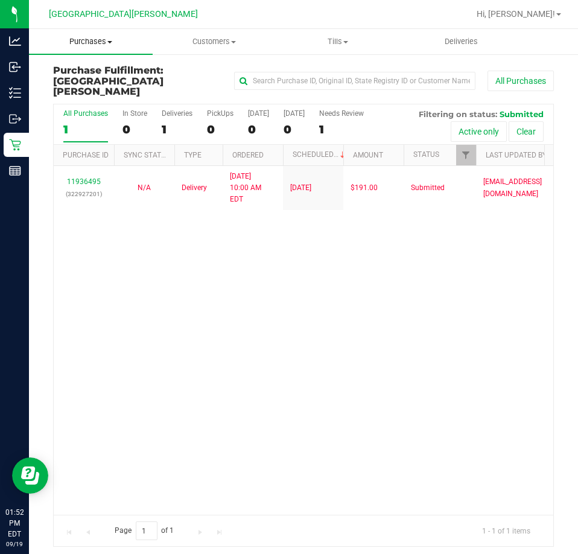
click at [86, 46] on span "Purchases" at bounding box center [91, 41] width 124 height 11
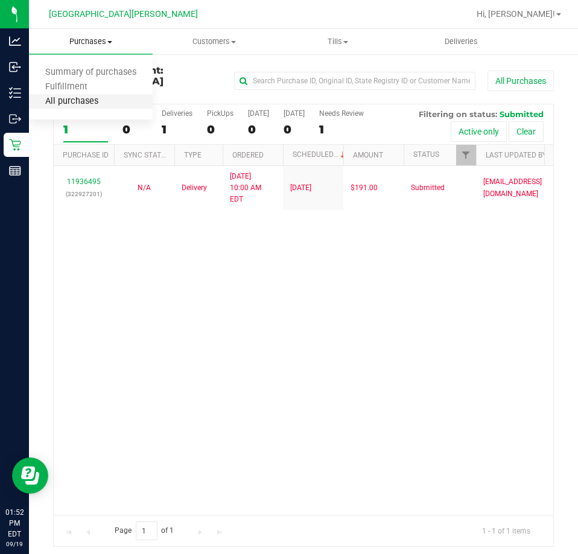
click at [72, 106] on span "All purchases" at bounding box center [72, 102] width 86 height 10
